Goal: Information Seeking & Learning: Find specific fact

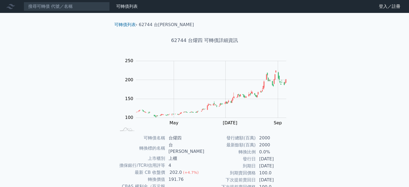
scroll to position [54, 0]
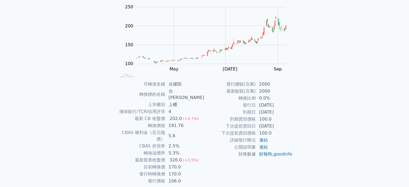
drag, startPoint x: 178, startPoint y: 156, endPoint x: 171, endPoint y: 156, distance: 6.7
click at [171, 164] on td "170.0" at bounding box center [184, 167] width 39 height 7
click at [192, 171] on td "170.0" at bounding box center [184, 174] width 39 height 7
drag, startPoint x: 187, startPoint y: 158, endPoint x: 175, endPoint y: 156, distance: 12.0
click at [175, 156] on tbody "可轉債名稱 台燿四 轉換標的名稱 台燿 上市櫃別 上櫃 擔保銀行/TCRI信用評等 4 最新 CB 收盤價 202.0 (+4.7%) 轉換價值 191.76…" at bounding box center [160, 133] width 88 height 104
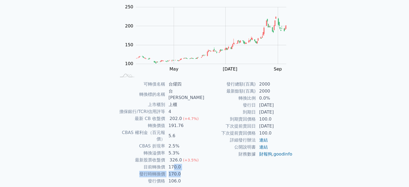
click at [192, 171] on td "170.0" at bounding box center [184, 174] width 39 height 7
drag, startPoint x: 188, startPoint y: 157, endPoint x: 172, endPoint y: 154, distance: 16.1
click at [172, 164] on td "170.0" at bounding box center [184, 167] width 39 height 7
click at [122, 164] on td "目前轉換價" at bounding box center [140, 167] width 49 height 7
click at [204, 128] on div "可轉債名稱 台燿四 轉換標的名稱 台燿 上市櫃別 上櫃 擔保銀行/TCRI信用評等 4 最新 CB 收盤價 202.0 (+4.7%) 轉換價值 191.76…" at bounding box center [204, 133] width 189 height 104
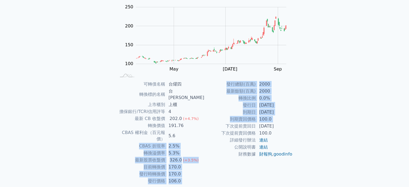
click at [201, 115] on td "202.0 (+4.7%)" at bounding box center [184, 118] width 39 height 7
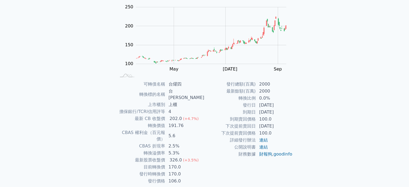
drag, startPoint x: 193, startPoint y: 119, endPoint x: 151, endPoint y: 117, distance: 41.2
click at [151, 122] on tr "轉換價值 191.76" at bounding box center [160, 125] width 88 height 7
drag, startPoint x: 204, startPoint y: 111, endPoint x: 204, endPoint y: 106, distance: 5.1
click at [204, 108] on td "4" at bounding box center [184, 111] width 39 height 7
drag, startPoint x: 193, startPoint y: 122, endPoint x: 144, endPoint y: 117, distance: 48.7
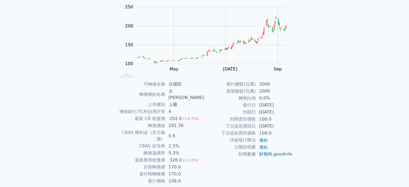
click at [144, 122] on tr "轉換價值 191.76" at bounding box center [160, 125] width 88 height 7
click at [200, 129] on td "5.6" at bounding box center [184, 135] width 39 height 13
